Goal: Task Accomplishment & Management: Use online tool/utility

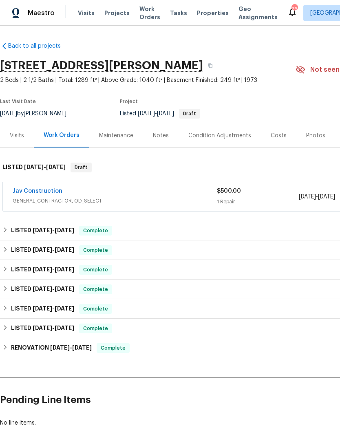
click at [78, 17] on span "Visits" at bounding box center [86, 13] width 17 height 8
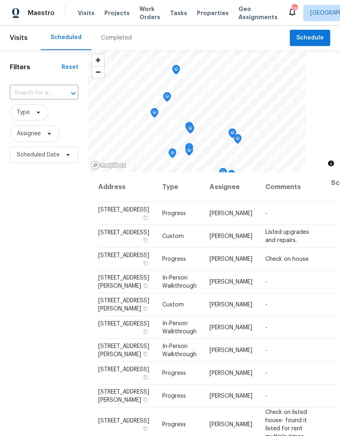
click at [35, 94] on input "text" at bounding box center [33, 93] width 46 height 13
type input "6650"
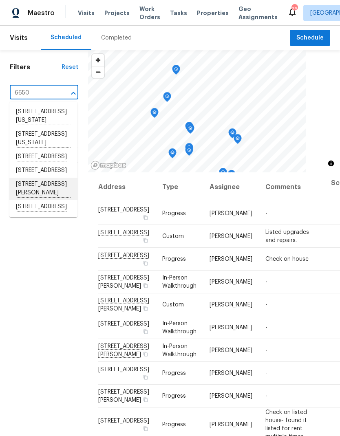
click at [37, 200] on li "[STREET_ADDRESS][PERSON_NAME]" at bounding box center [43, 189] width 68 height 22
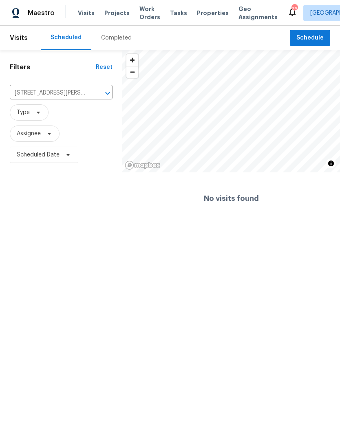
click at [115, 42] on div "Completed" at bounding box center [116, 38] width 31 height 8
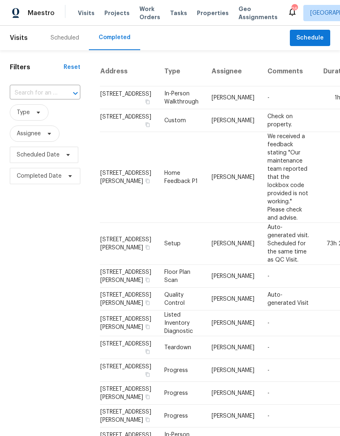
click at [34, 97] on input "text" at bounding box center [34, 93] width 48 height 13
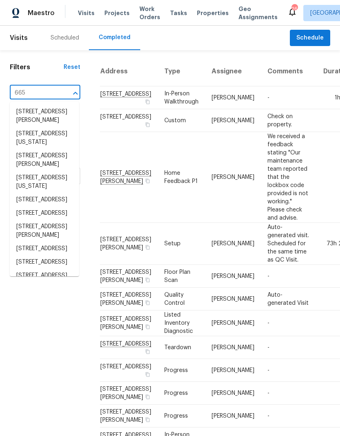
type input "6650"
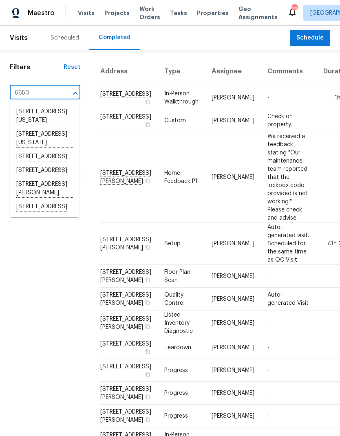
click at [29, 200] on li "[STREET_ADDRESS][PERSON_NAME]" at bounding box center [44, 189] width 69 height 22
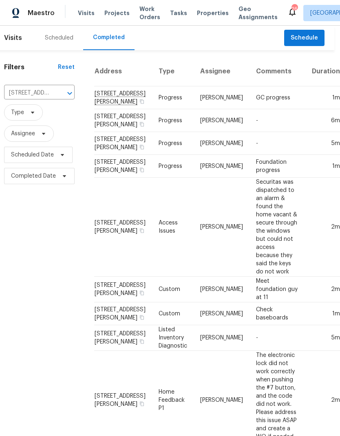
scroll to position [0, 6]
